Goal: Communication & Community: Answer question/provide support

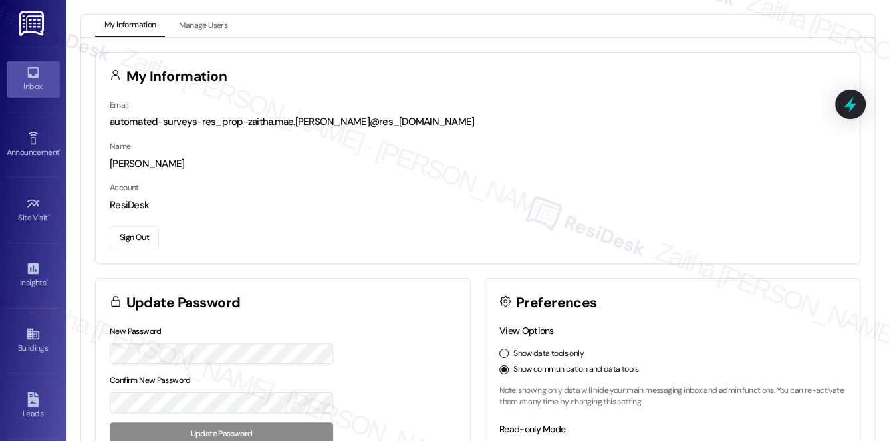
click at [35, 80] on div "Inbox" at bounding box center [33, 86] width 67 height 13
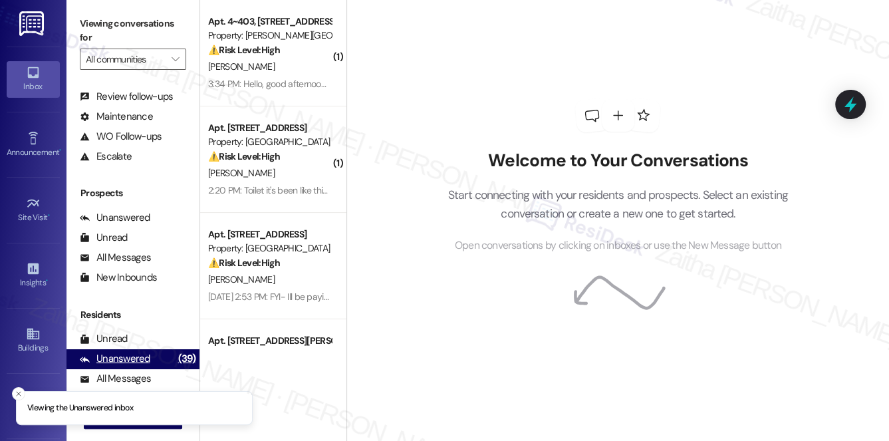
scroll to position [158, 0]
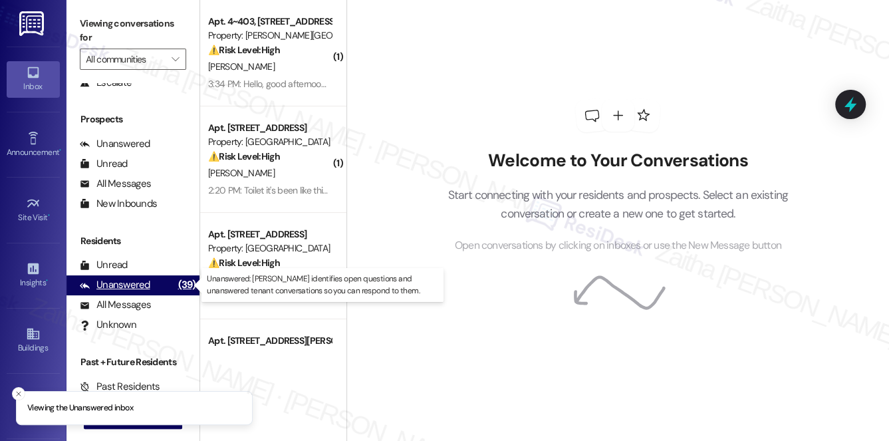
click at [120, 287] on div "Unanswered" at bounding box center [115, 285] width 71 height 14
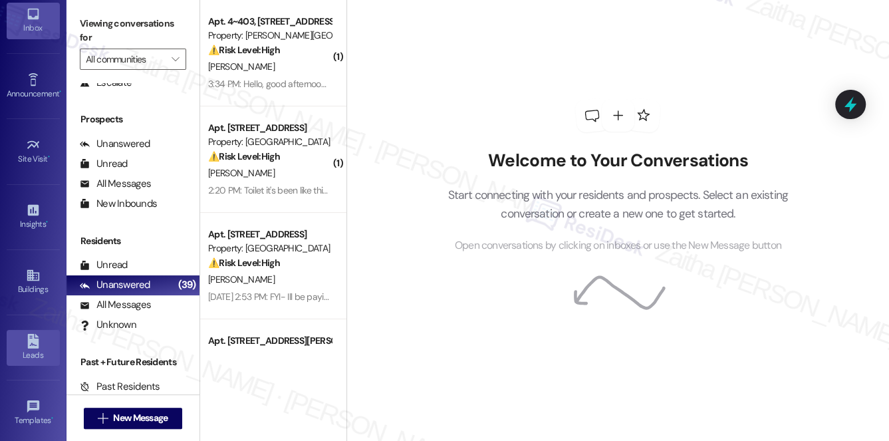
scroll to position [188, 0]
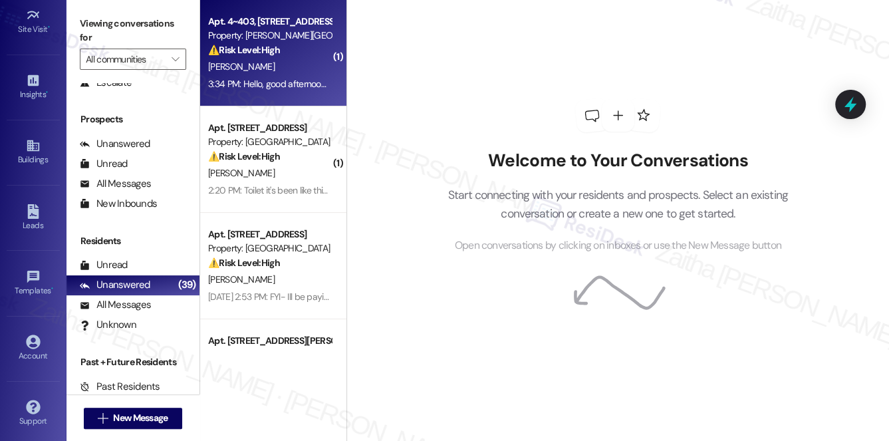
click at [314, 69] on div "[PERSON_NAME]" at bounding box center [270, 67] width 126 height 17
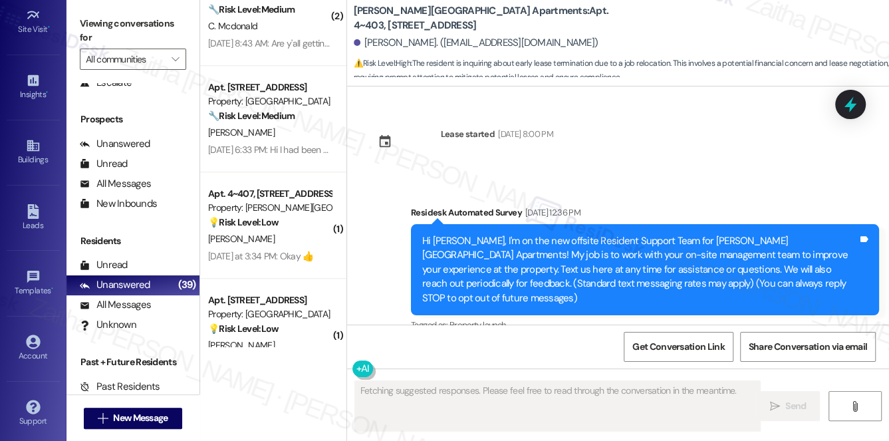
scroll to position [14250, 0]
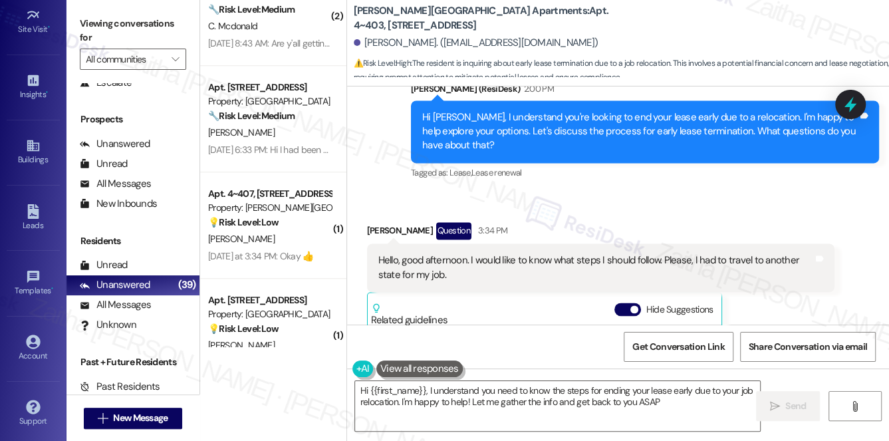
type textarea "Hi {{first_name}}, I understand you need to know the steps for ending your leas…"
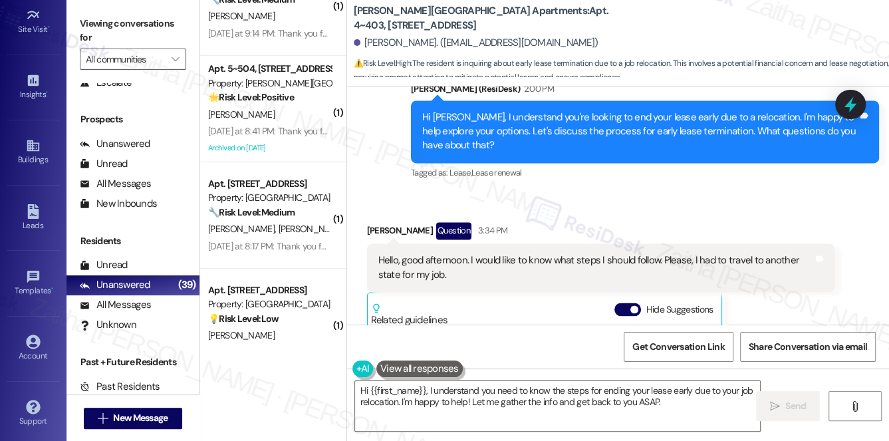
scroll to position [2720, 0]
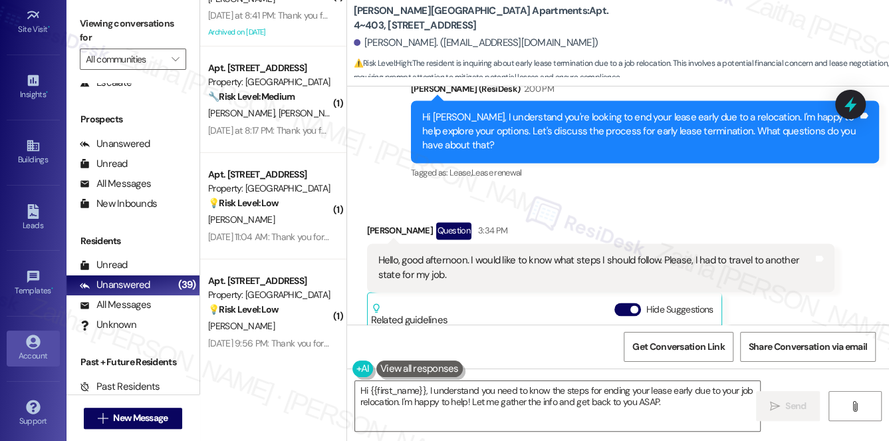
click at [37, 340] on icon at bounding box center [33, 342] width 14 height 14
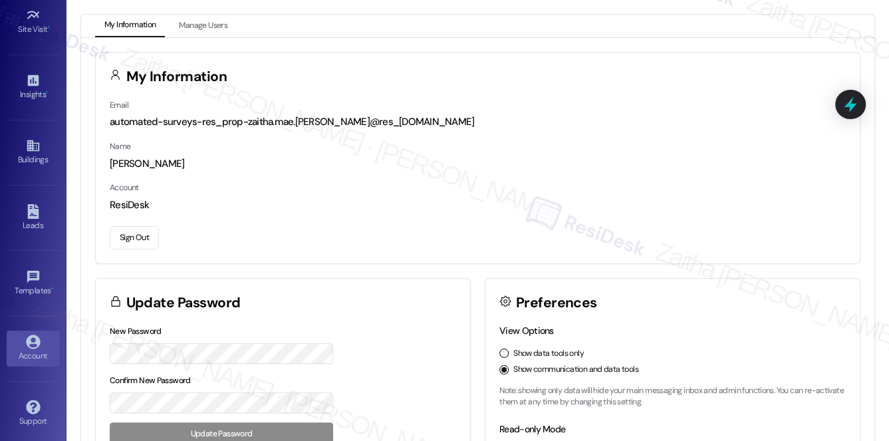
click at [138, 238] on button "Sign Out" at bounding box center [134, 237] width 49 height 23
